Goal: Share content: Share content

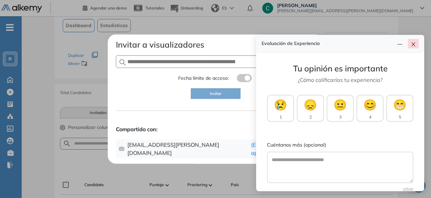
click at [414, 42] on icon "close" at bounding box center [413, 44] width 5 height 5
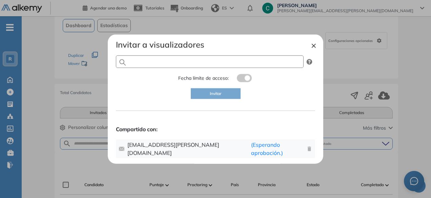
click at [200, 66] on input "text" at bounding box center [210, 62] width 188 height 13
type input "**********"
click at [235, 99] on button "Invitar" at bounding box center [216, 93] width 50 height 11
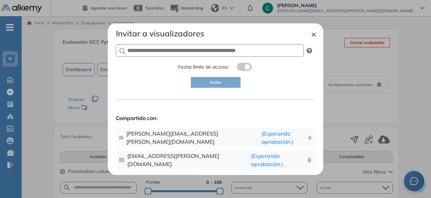
click at [312, 38] on button "×" at bounding box center [313, 34] width 5 height 8
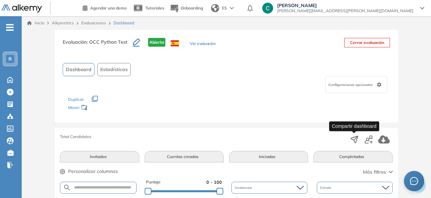
click at [352, 138] on icon "button" at bounding box center [354, 139] width 7 height 7
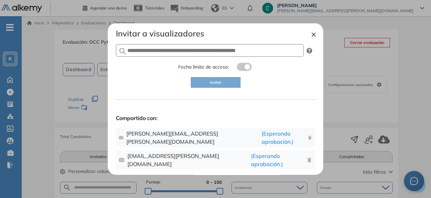
click at [244, 71] on label at bounding box center [244, 67] width 15 height 8
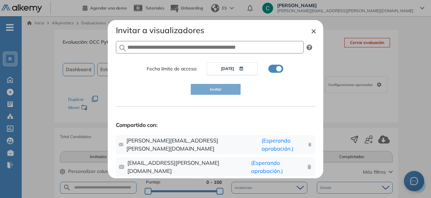
click at [243, 71] on icon "button" at bounding box center [242, 69] width 4 height 4
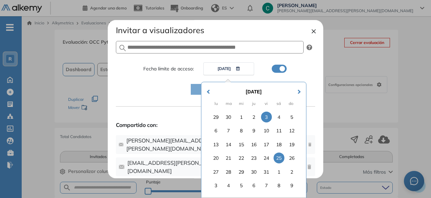
click at [278, 164] on div "25" at bounding box center [279, 158] width 11 height 11
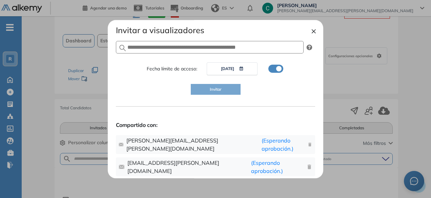
scroll to position [29, 0]
click at [224, 150] on div "Invitar a visualizadores Fecha límite de acceso: Selected date: [DATE] [DATE] I…" at bounding box center [215, 101] width 199 height 152
click at [262, 150] on span "( Esperando aprobación. )" at bounding box center [285, 145] width 46 height 16
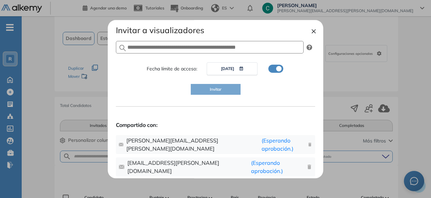
click at [314, 35] on button "×" at bounding box center [313, 31] width 5 height 8
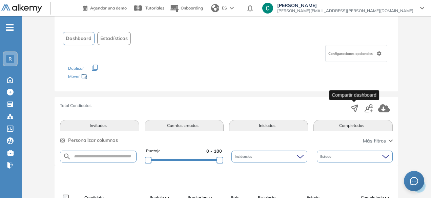
click at [356, 110] on icon "button" at bounding box center [354, 108] width 7 height 7
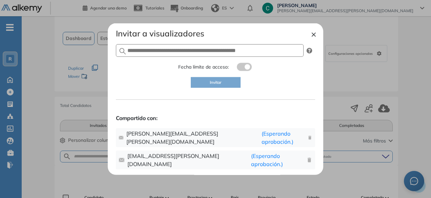
click at [262, 143] on span "( Esperando aprobación. )" at bounding box center [285, 138] width 46 height 16
